Goal: Transaction & Acquisition: Purchase product/service

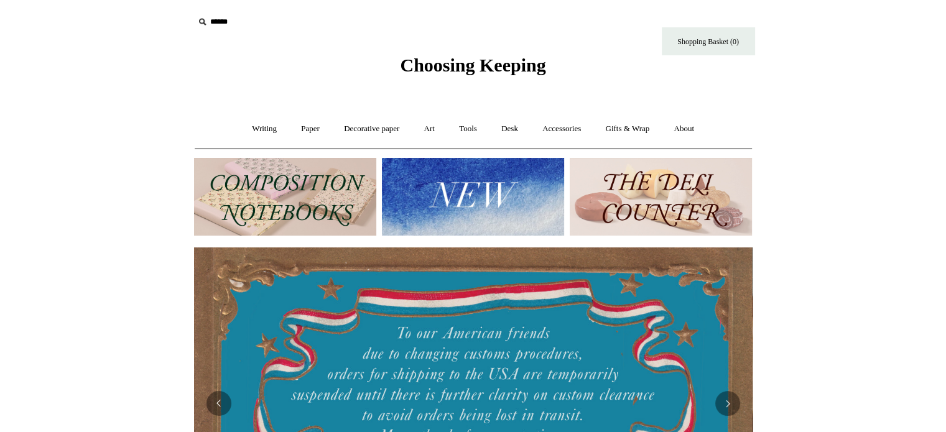
click at [192, 182] on div at bounding box center [285, 197] width 188 height 83
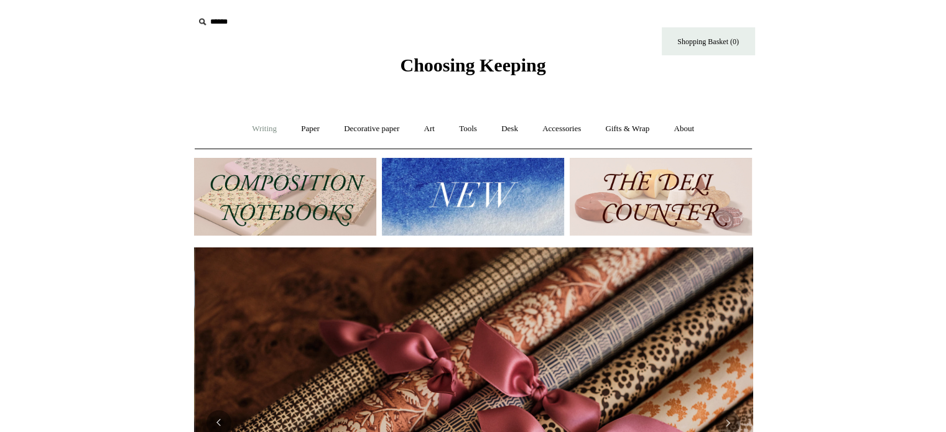
scroll to position [0, 1117]
click at [430, 129] on link "Art +" at bounding box center [429, 129] width 33 height 33
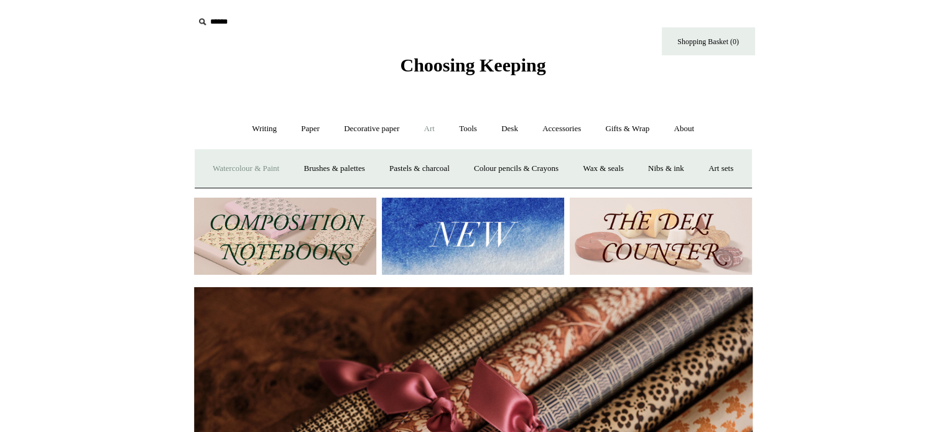
click at [271, 167] on link "Watercolour & Paint" at bounding box center [246, 168] width 89 height 33
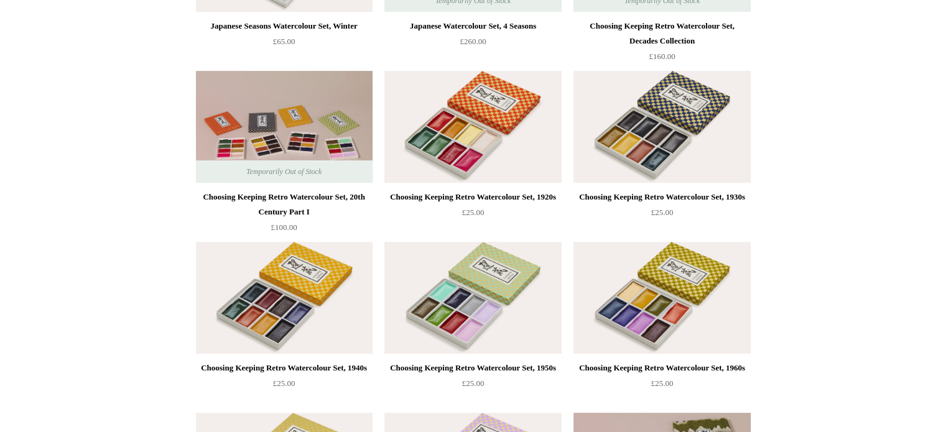
scroll to position [463, 0]
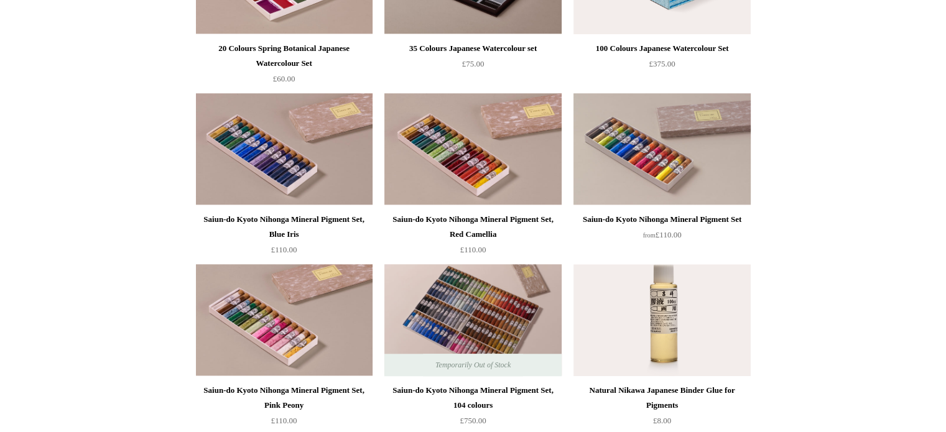
scroll to position [1085, 0]
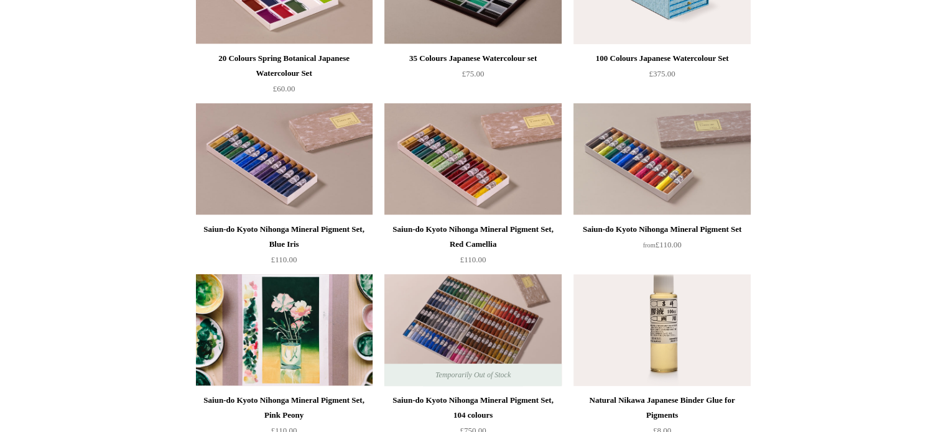
click at [263, 344] on img at bounding box center [284, 330] width 177 height 112
